Goal: Use online tool/utility: Use online tool/utility

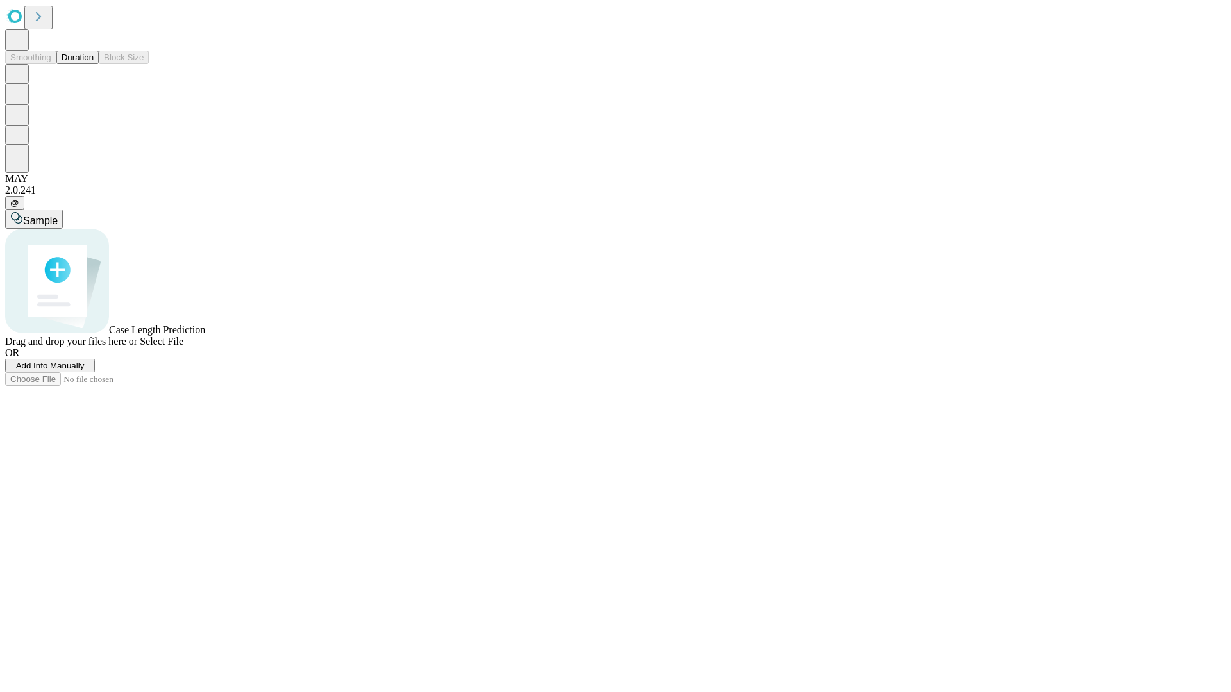
click at [94, 64] on button "Duration" at bounding box center [77, 57] width 42 height 13
click at [58, 215] on span "Sample" at bounding box center [40, 220] width 35 height 11
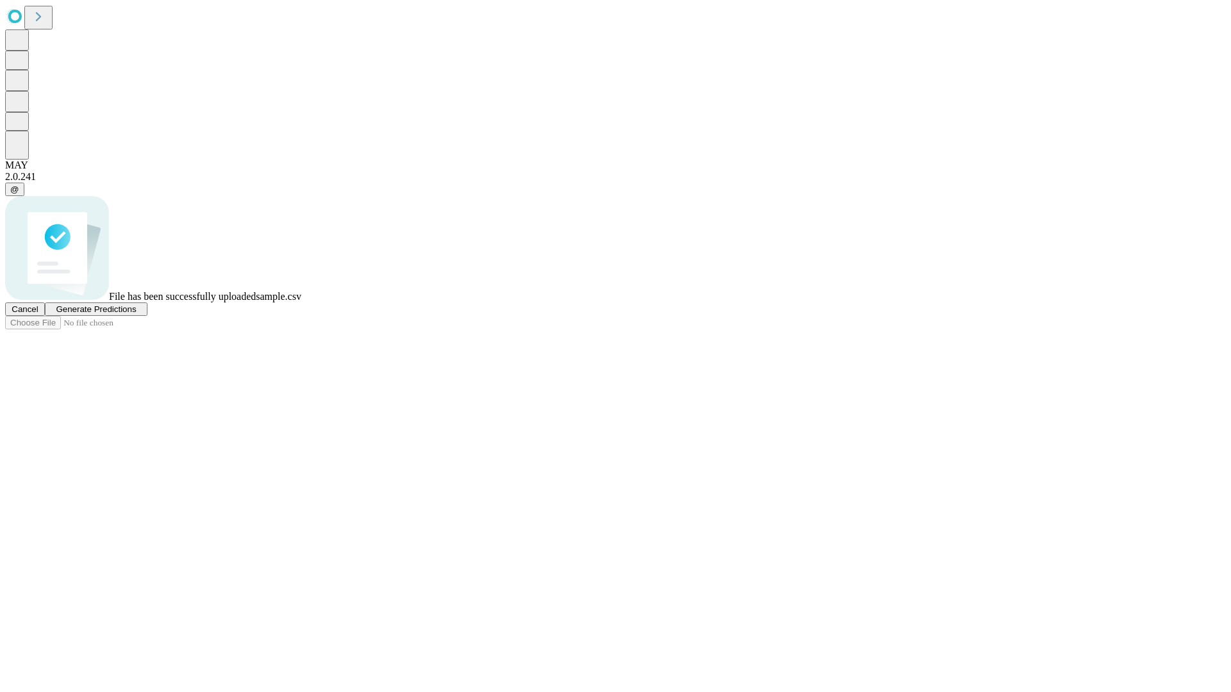
click at [136, 314] on span "Generate Predictions" at bounding box center [96, 310] width 80 height 10
